Goal: Transaction & Acquisition: Purchase product/service

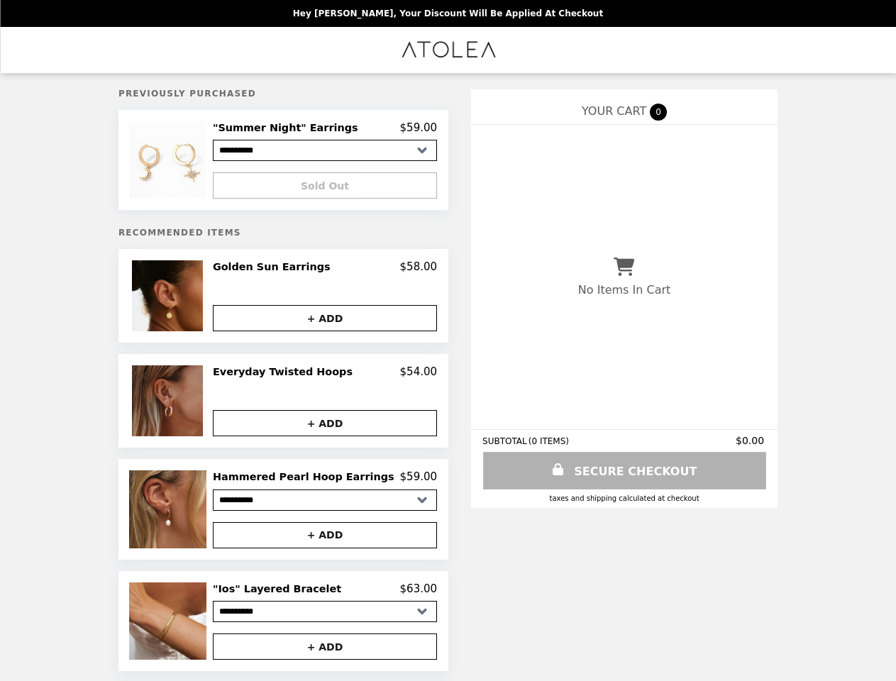
click at [191, 162] on img at bounding box center [169, 159] width 81 height 77
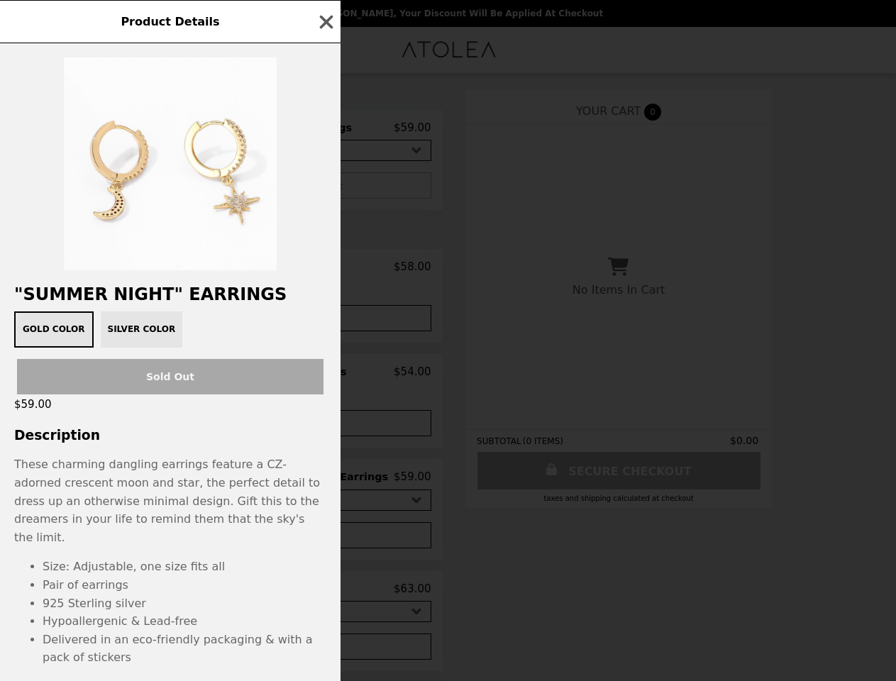
click at [325, 130] on div "Product Details "Summer Night" Earrings Gold color Silver color Sold Out $59.00…" at bounding box center [448, 340] width 896 height 681
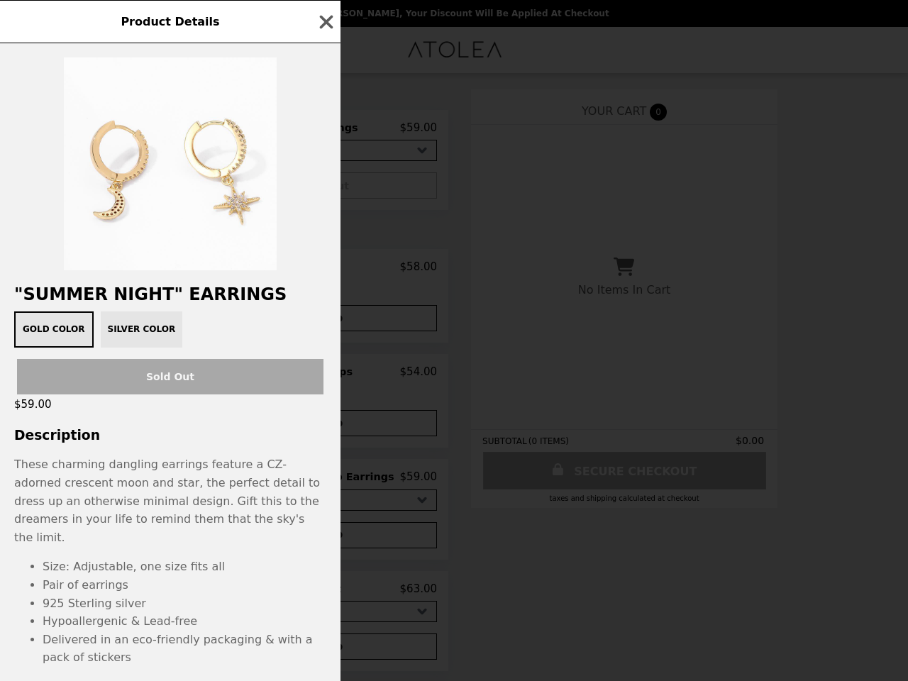
click at [325, 188] on div at bounding box center [170, 156] width 341 height 227
click at [191, 300] on h2 ""Summer Night" Earrings" at bounding box center [170, 295] width 341 height 20
click at [325, 272] on div "Product Details "Summer Night" Earrings Gold color Silver color Sold Out $59.00…" at bounding box center [454, 340] width 908 height 681
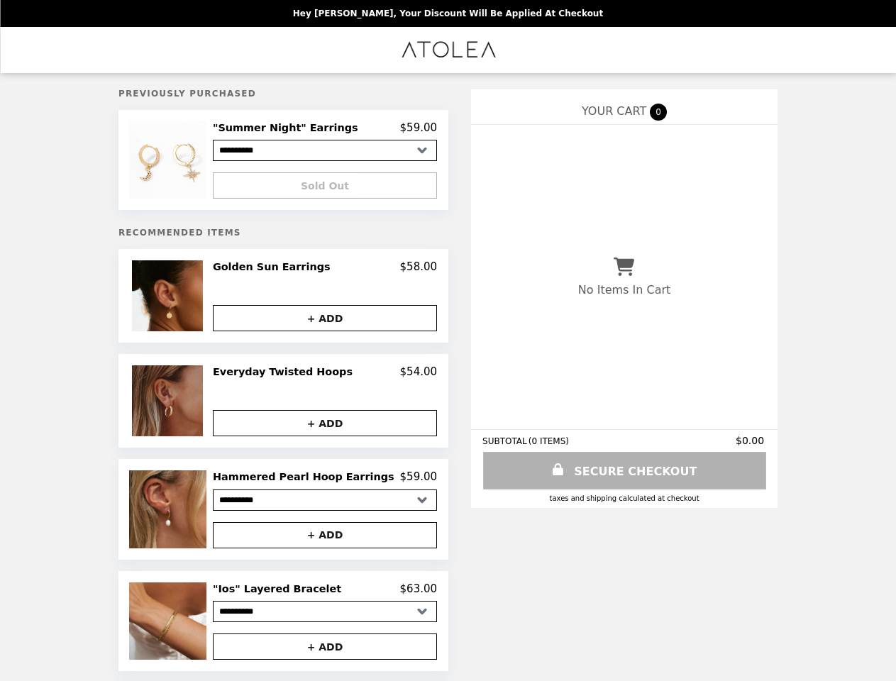
click at [325, 322] on button "+ ADD" at bounding box center [325, 318] width 224 height 26
click at [191, 405] on img at bounding box center [169, 400] width 74 height 71
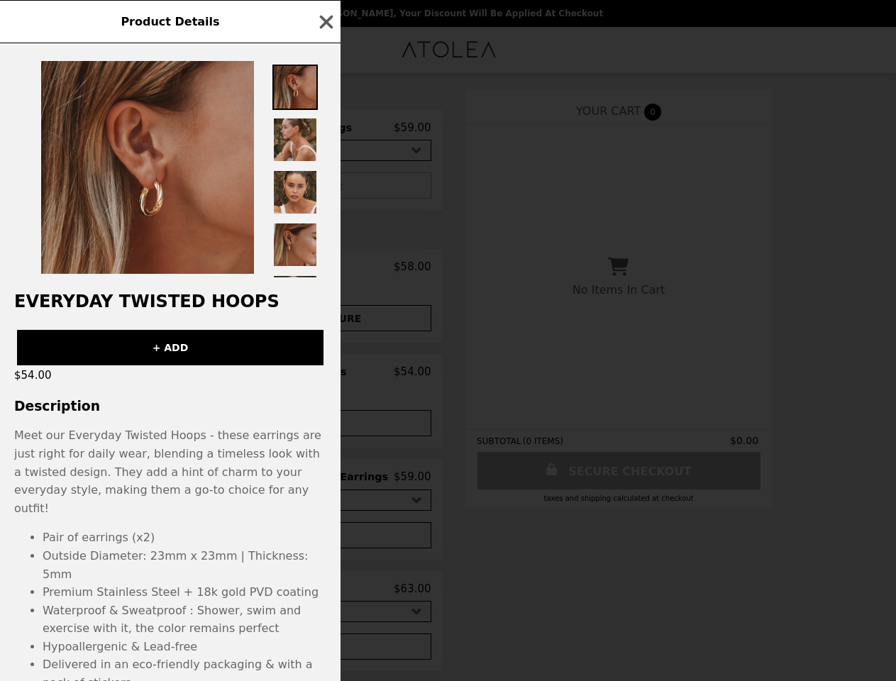
click at [325, 377] on div "Product Details Everyday Twisted Hoops + ADD $54.00 Description Meet our Everyd…" at bounding box center [448, 340] width 896 height 681
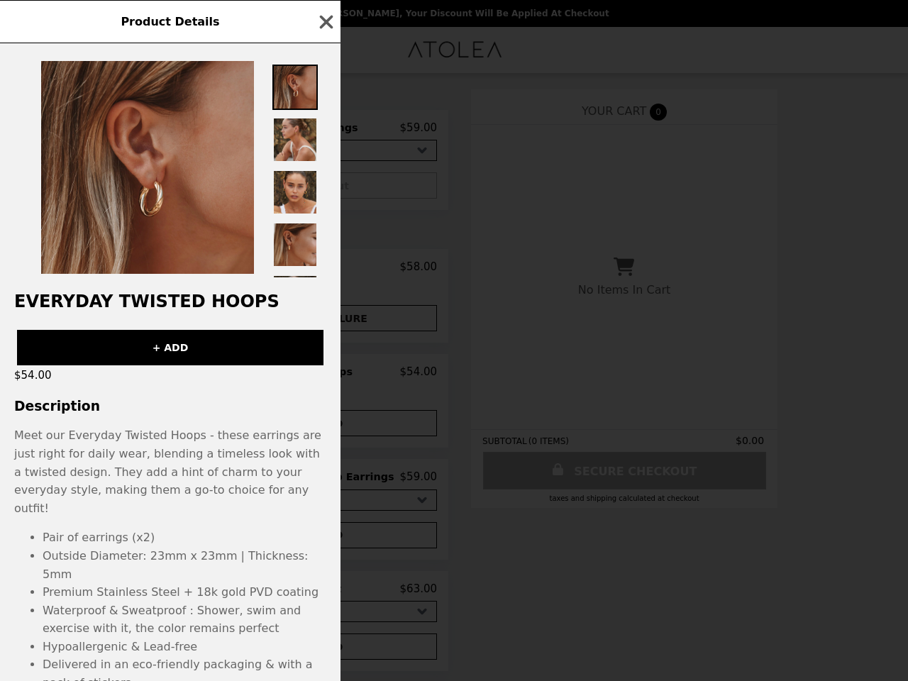
click at [325, 427] on div "Everyday Twisted Hoops + ADD $54.00 Description Meet our Everyday Twisted Hoops…" at bounding box center [170, 362] width 341 height 638
click at [191, 514] on p "Meet our Everyday Twisted Hoops - these earrings are just right for daily wear,…" at bounding box center [170, 564] width 341 height 277
